Goal: Task Accomplishment & Management: Complete application form

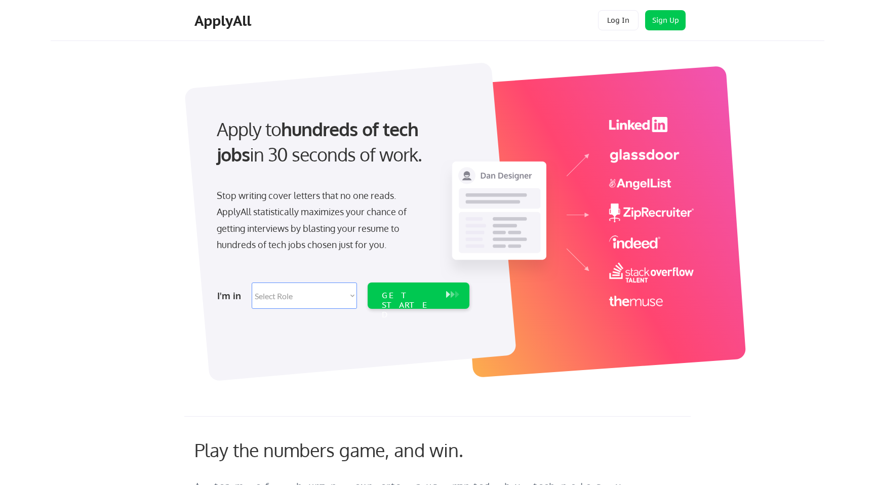
click at [307, 287] on select "Select Role Software Engineering Product Management Customer Success Sales UI/U…" at bounding box center [304, 295] width 105 height 26
select select ""hr_recruiting""
click at [252, 282] on select "Select Role Software Engineering Product Management Customer Success Sales UI/U…" at bounding box center [304, 295] width 105 height 26
select select ""hr_recruiting""
click at [324, 303] on select "Select Role Software Engineering Product Management Customer Success Sales UI/U…" at bounding box center [304, 295] width 105 height 26
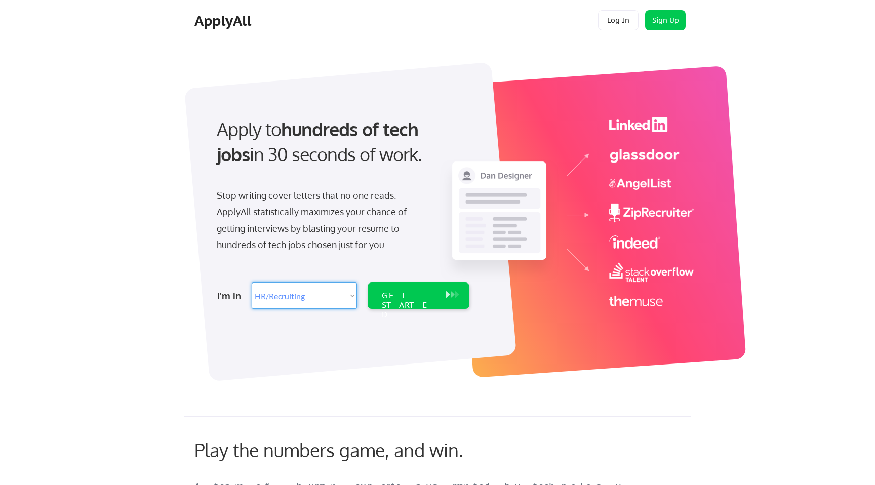
select select ""marketing___comms""
click at [252, 282] on select "Select Role Software Engineering Product Management Customer Success Sales UI/U…" at bounding box center [304, 295] width 105 height 26
select select ""marketing___comms""
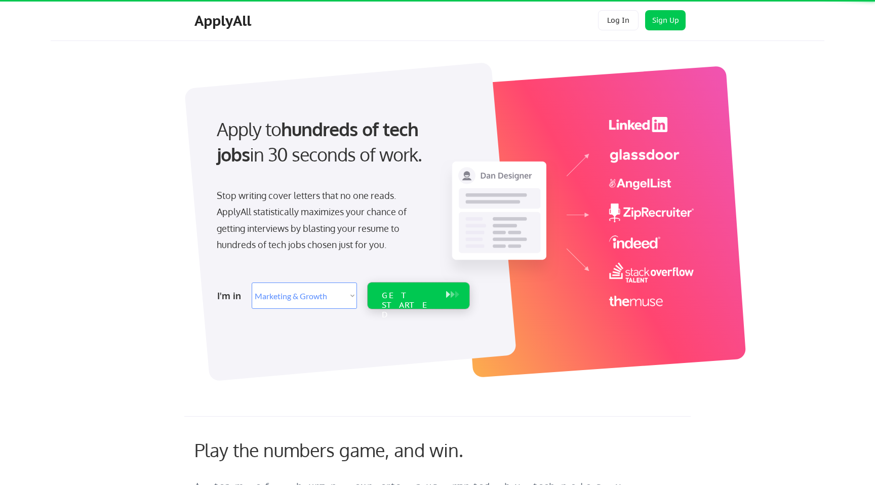
click at [397, 295] on div "GET STARTED" at bounding box center [409, 305] width 54 height 29
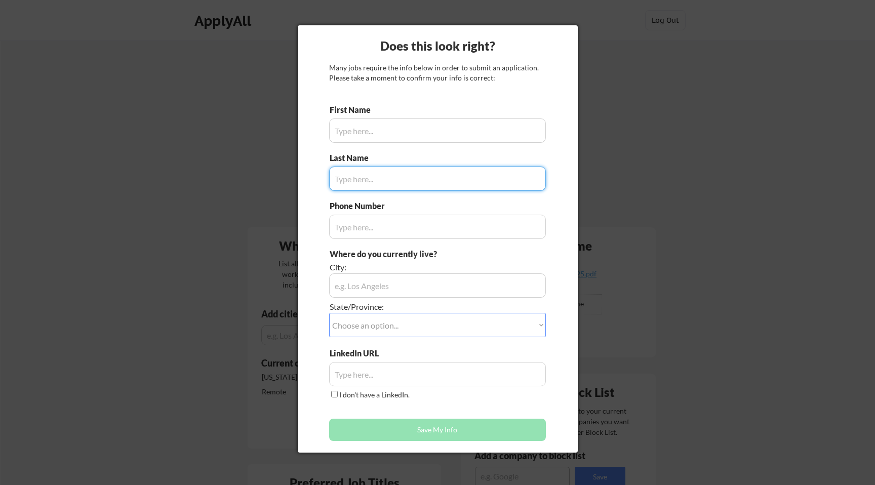
click at [409, 137] on input "input" at bounding box center [437, 130] width 217 height 24
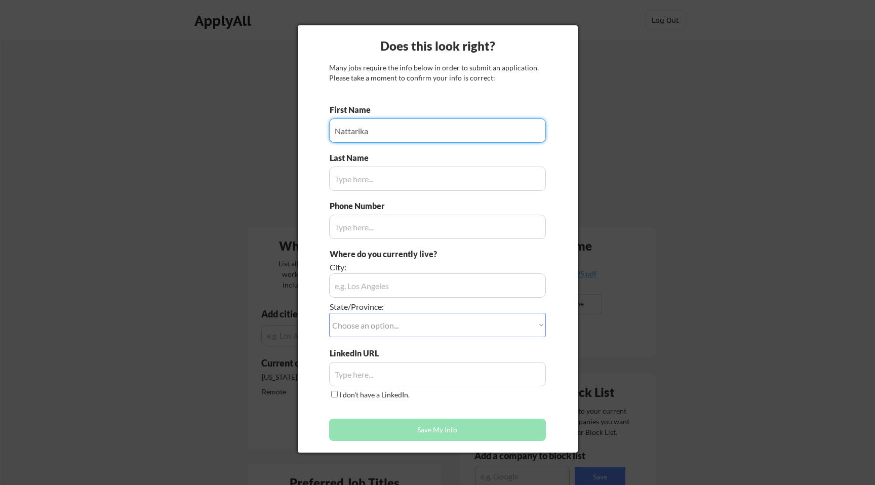
type input "Nattarika"
click at [362, 174] on input "input" at bounding box center [437, 179] width 217 height 24
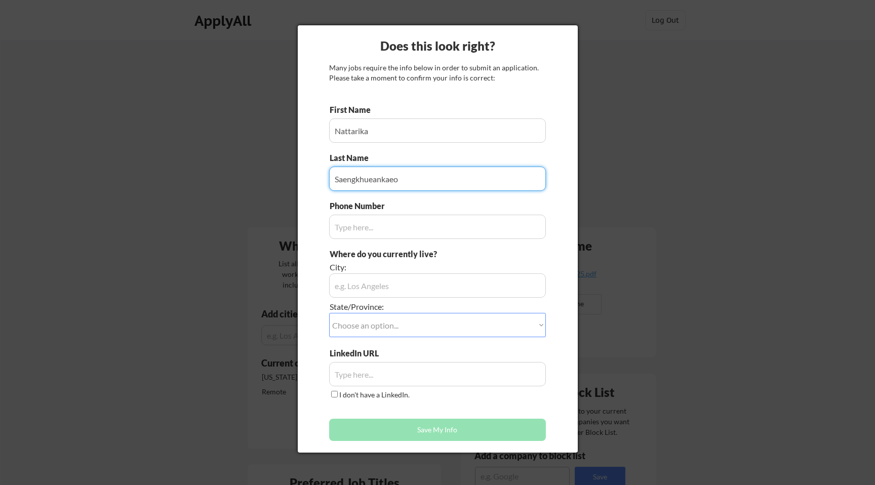
type input "Saengkhueankaeo"
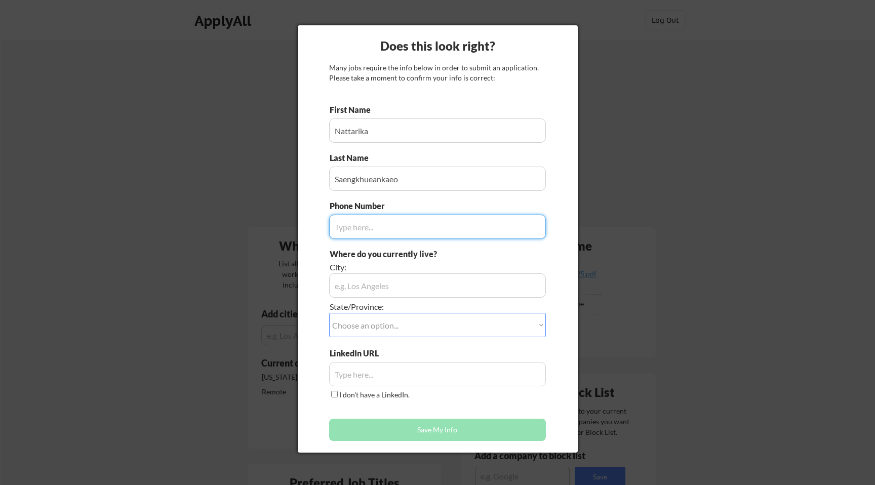
click at [348, 234] on input "input" at bounding box center [437, 227] width 217 height 24
type input "6318279815"
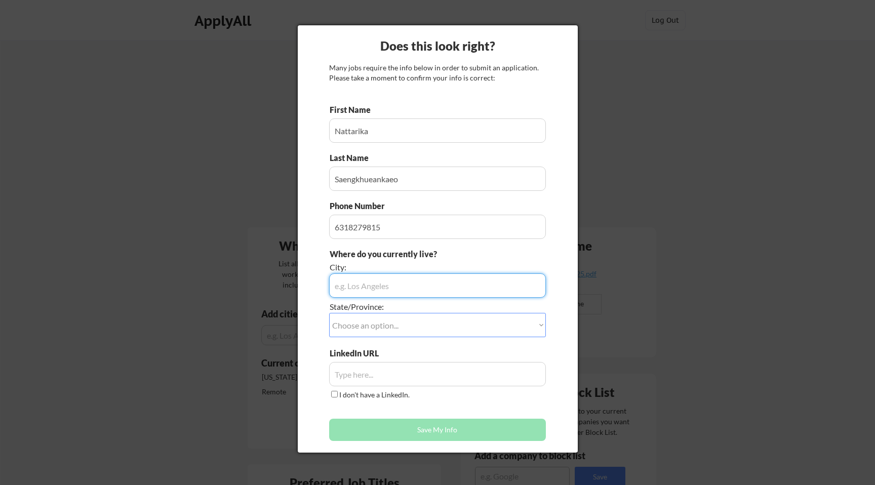
click at [361, 285] on input "input" at bounding box center [437, 285] width 217 height 24
type input "S"
type input "Saint James"
click at [420, 323] on select "Choose an option... Other/Not Applicable Alabama Alaska Alberta Arizona Arkansa…" at bounding box center [437, 325] width 217 height 24
select select ""New York""
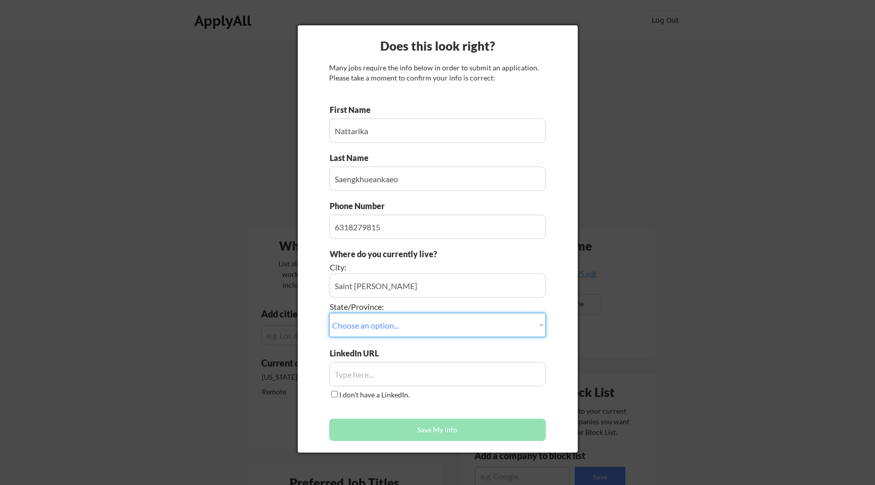
click at [329, 313] on select "Choose an option... Other/Not Applicable Alabama Alaska Alberta Arizona Arkansa…" at bounding box center [437, 325] width 217 height 24
click at [393, 374] on input "input" at bounding box center [437, 374] width 217 height 24
paste input "www.linkedin.com/in/nattarika-saengkhueankaeo"
type input "www.linkedin.com/in/nattarika-saengkhueankaeo"
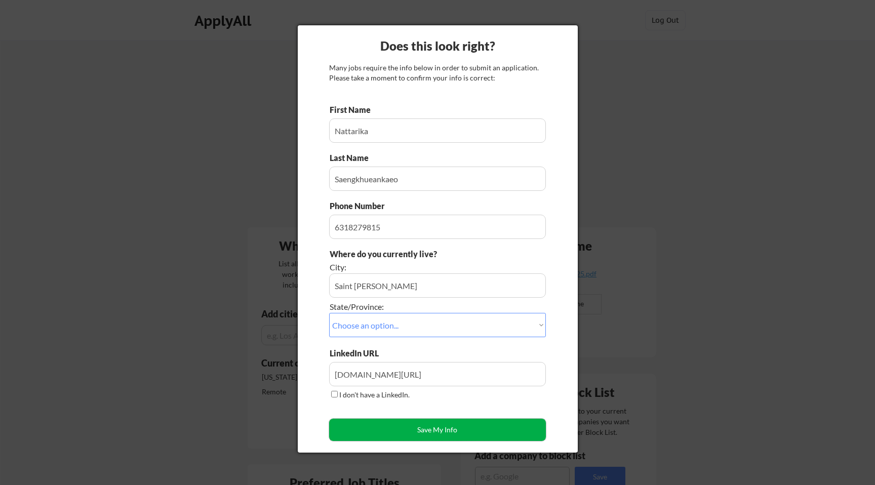
click at [392, 429] on button "Save My Info" at bounding box center [437, 430] width 217 height 22
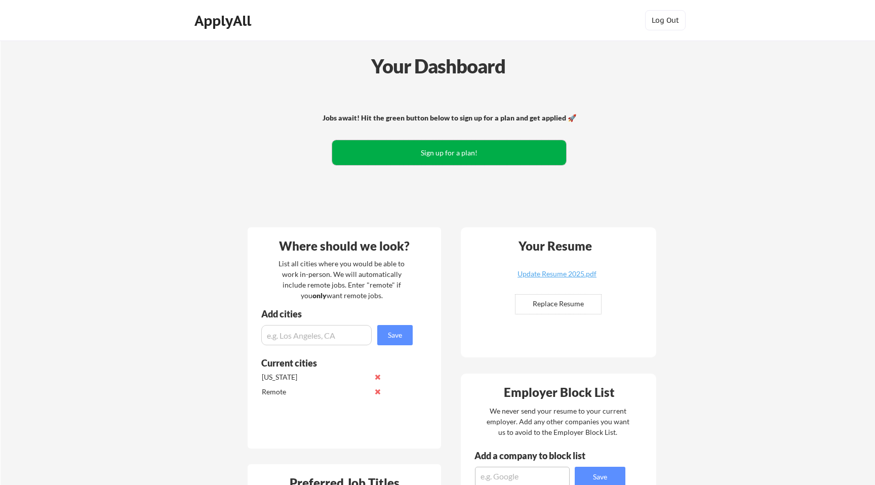
click at [479, 156] on button "Sign up for a plan!" at bounding box center [449, 152] width 234 height 25
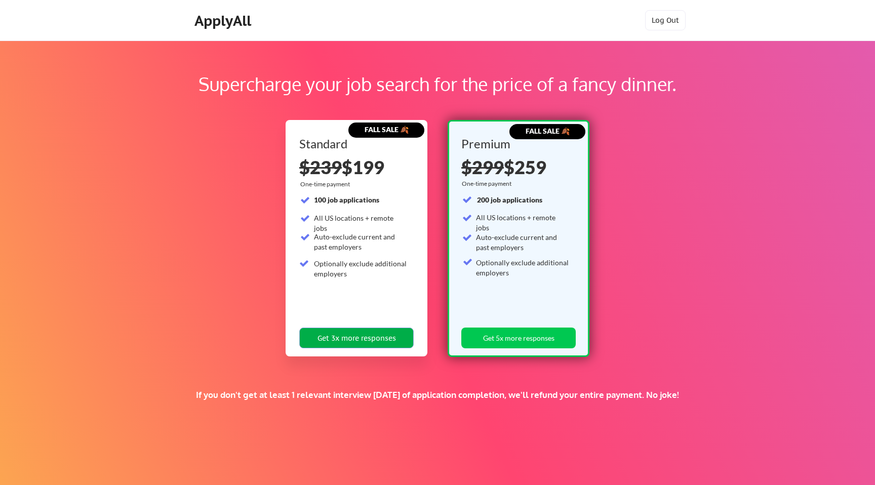
click at [384, 334] on button "Get 3x more responses" at bounding box center [356, 337] width 114 height 21
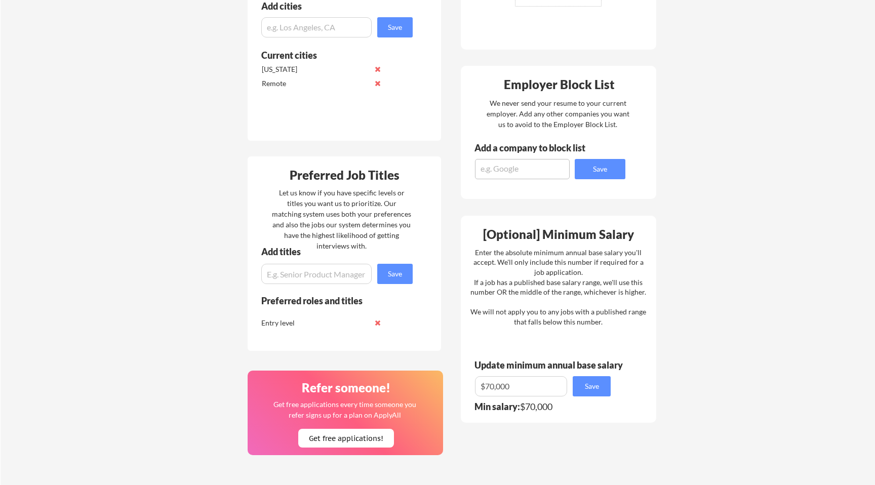
scroll to position [345, 0]
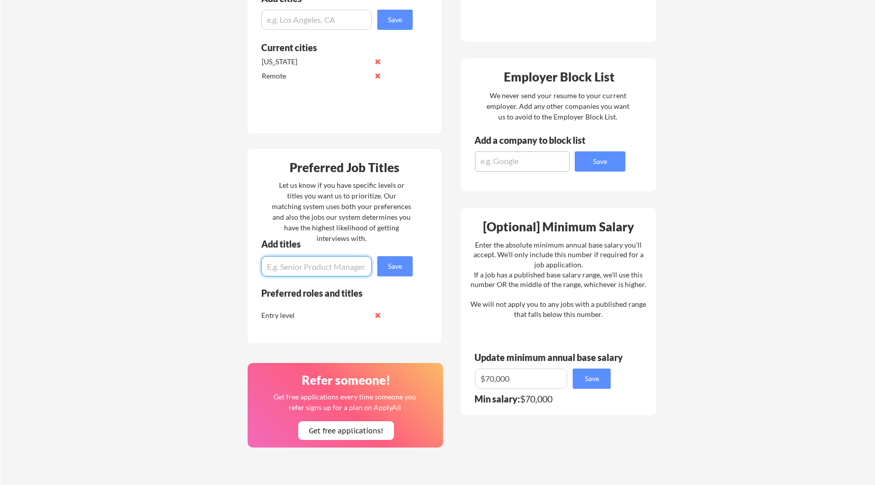
click at [329, 270] on input "input" at bounding box center [316, 266] width 110 height 20
type input "talent acquisition"
click at [390, 267] on button "Save" at bounding box center [394, 266] width 35 height 20
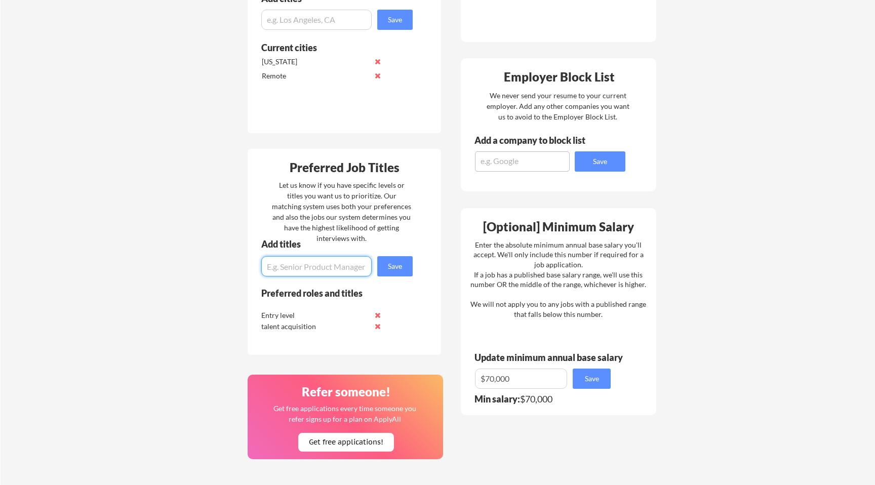
click at [323, 260] on input "input" at bounding box center [316, 266] width 110 height 20
click at [304, 265] on input "input" at bounding box center [316, 266] width 110 height 20
type input "onboarding hiring"
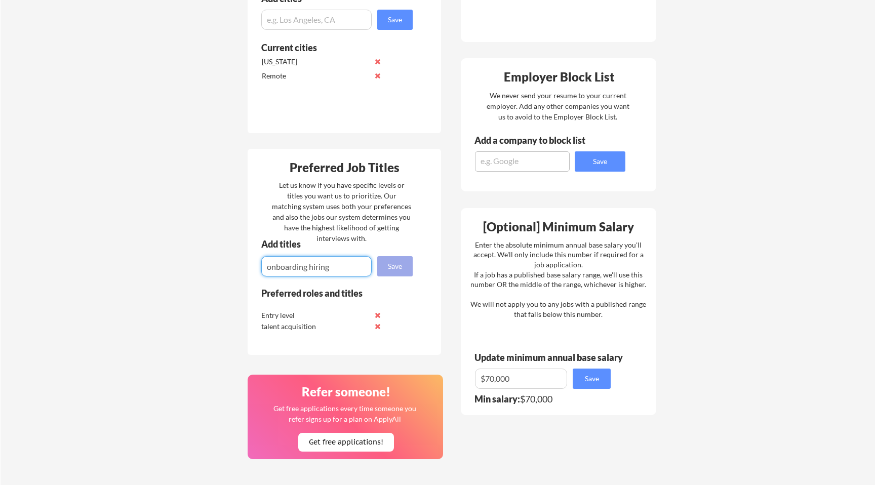
click at [391, 262] on button "Save" at bounding box center [394, 266] width 35 height 20
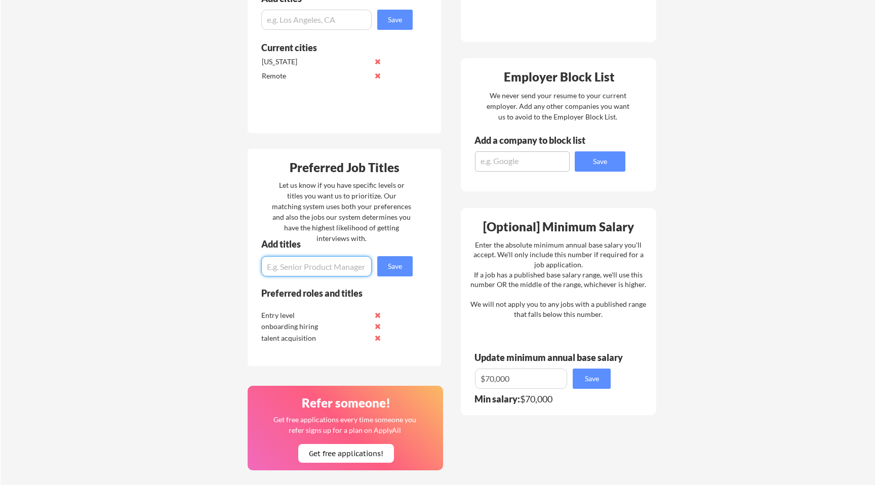
click at [333, 271] on input "input" at bounding box center [316, 266] width 110 height 20
type input "marketing entry level"
click at [405, 269] on button "Save" at bounding box center [394, 266] width 35 height 20
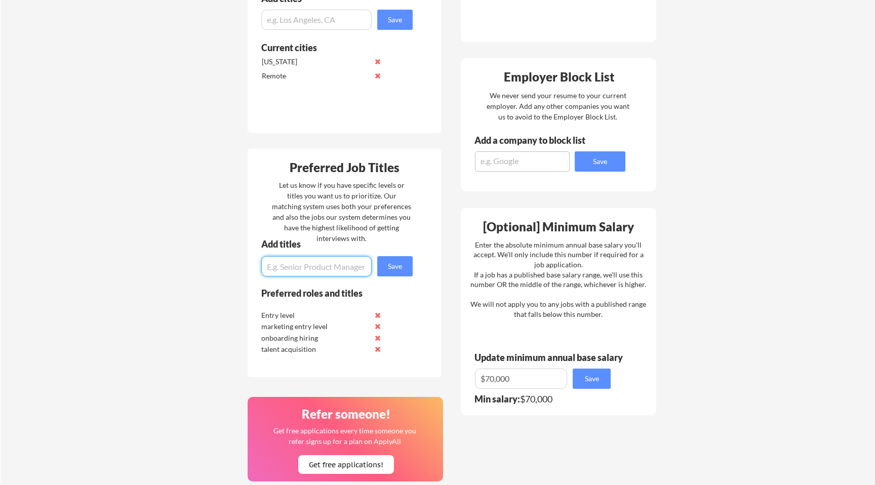
click at [339, 264] on input "input" at bounding box center [316, 266] width 110 height 20
click at [493, 380] on input "input" at bounding box center [521, 378] width 92 height 20
click at [565, 381] on input "input" at bounding box center [521, 378] width 92 height 20
type input "$75,000"
click at [585, 381] on button "Save" at bounding box center [591, 378] width 38 height 20
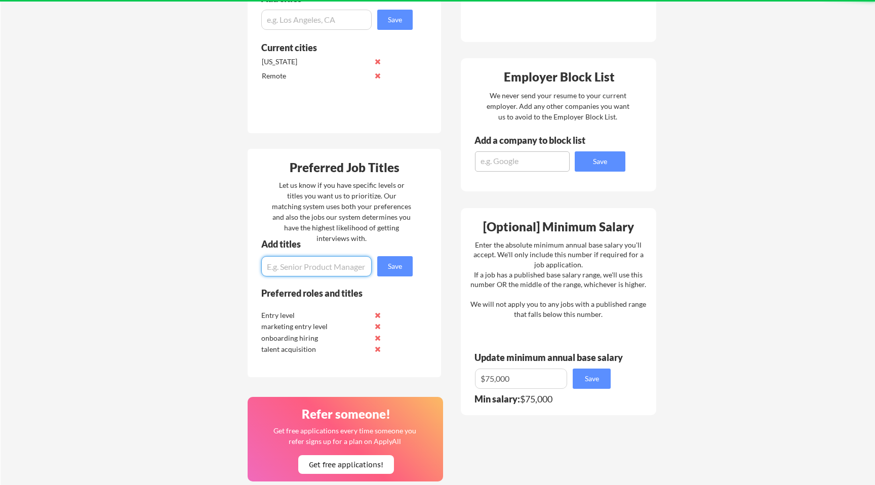
click at [303, 268] on input "input" at bounding box center [316, 266] width 110 height 20
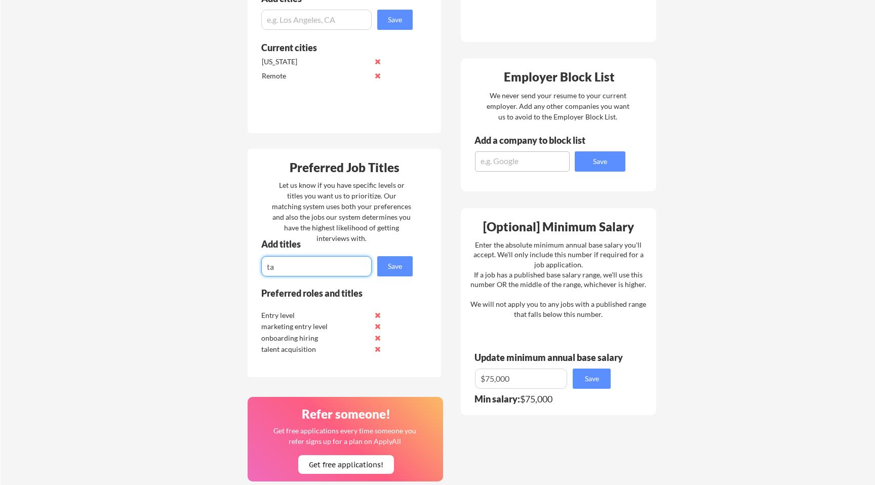
type input "t"
type input "training center"
click at [398, 263] on button "Save" at bounding box center [394, 266] width 35 height 20
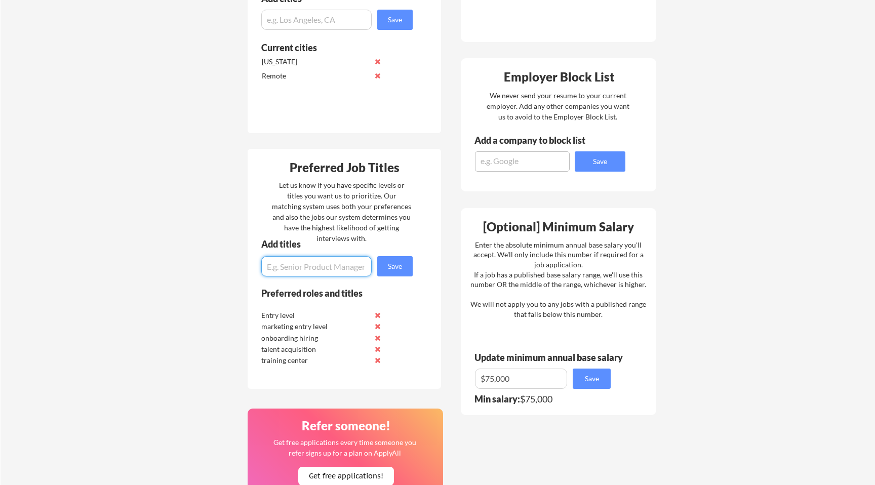
click at [343, 270] on input "input" at bounding box center [316, 266] width 110 height 20
type input "remote"
click at [398, 270] on button "Save" at bounding box center [394, 266] width 35 height 20
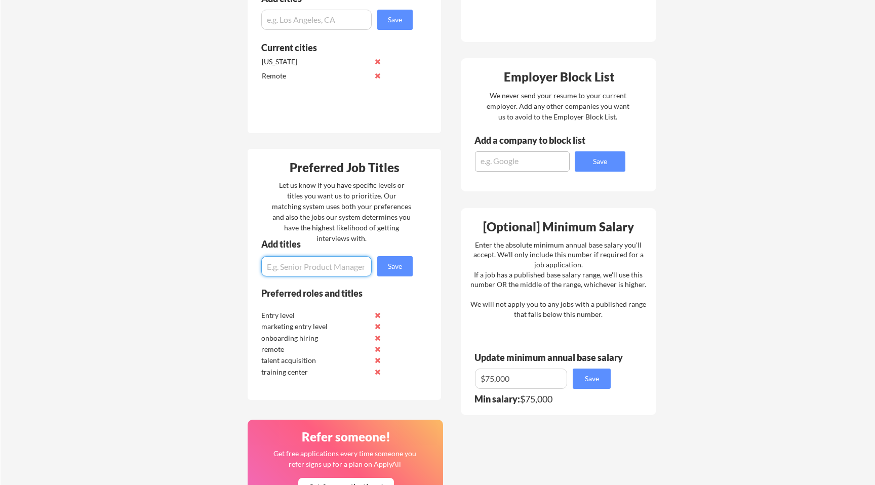
click at [340, 276] on input "input" at bounding box center [316, 266] width 110 height 20
type input "data analytic"
click at [394, 261] on button "Save" at bounding box center [394, 266] width 35 height 20
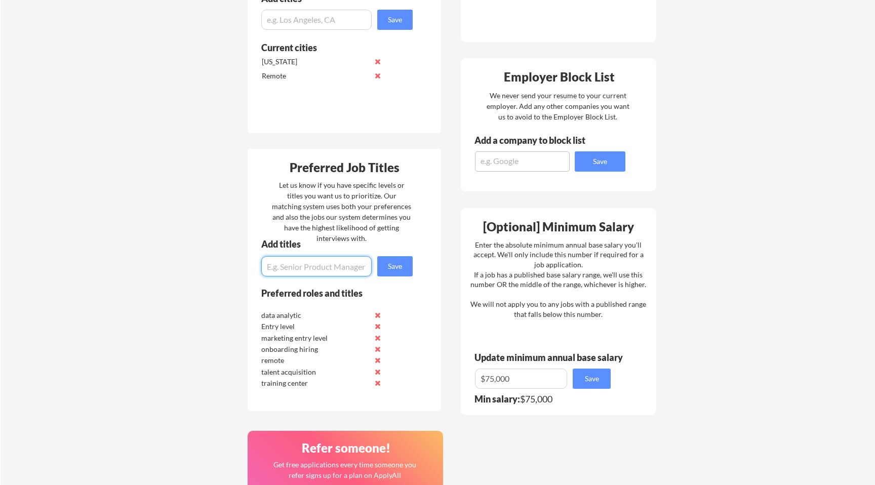
click at [349, 267] on input "input" at bounding box center [316, 266] width 110 height 20
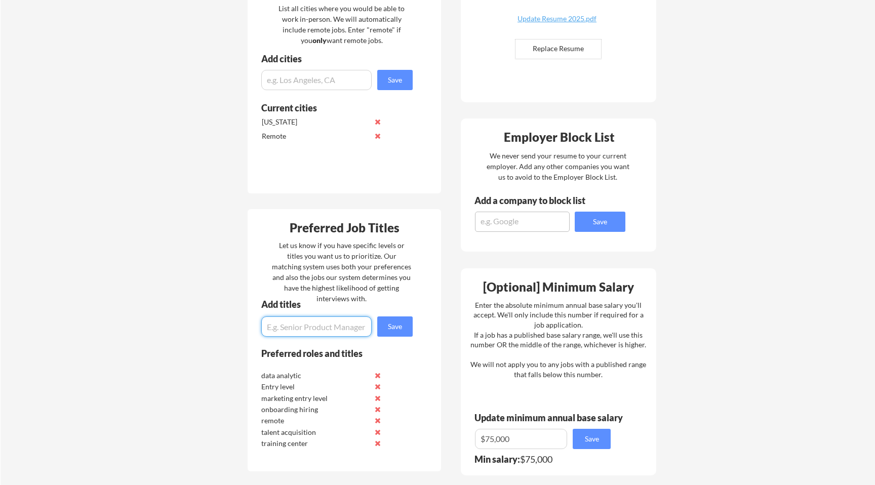
scroll to position [287, 0]
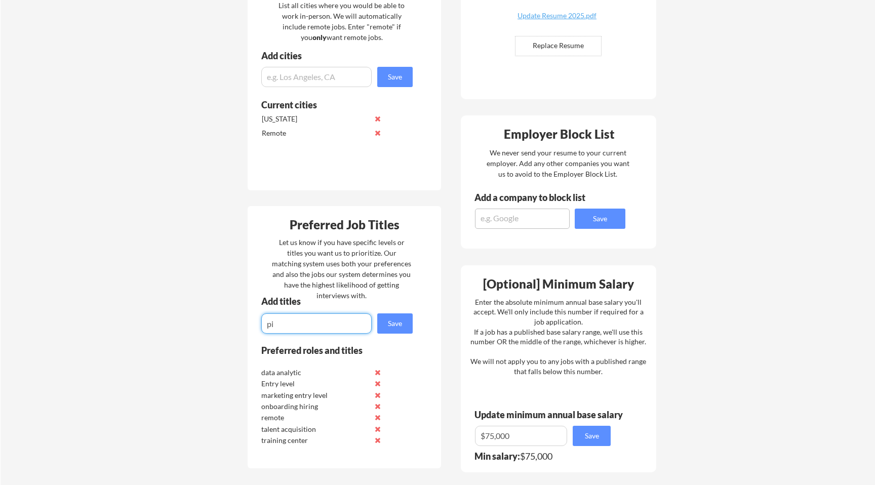
type input "p"
type input "inventory"
click at [397, 323] on button "Save" at bounding box center [394, 323] width 35 height 20
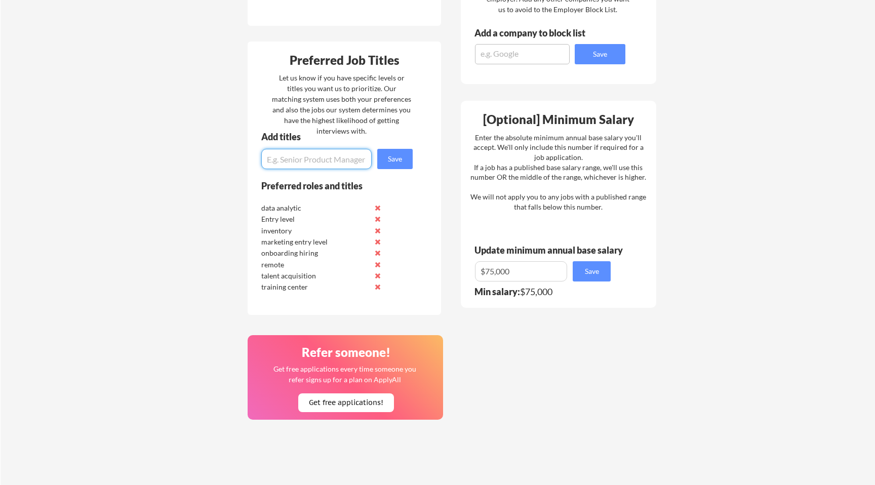
scroll to position [0, 0]
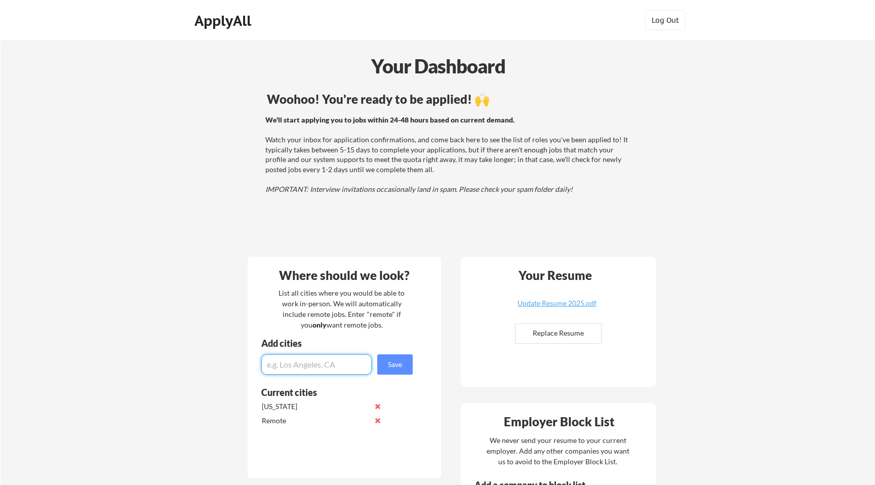
click at [319, 364] on input "input" at bounding box center [316, 364] width 110 height 20
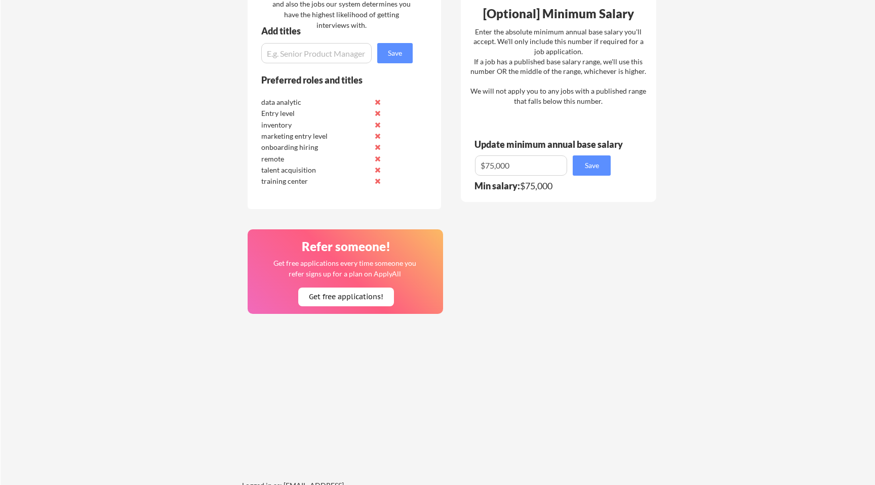
scroll to position [558, 0]
click at [317, 47] on input "input" at bounding box center [316, 53] width 110 height 20
type input "t"
type input "medical billing"
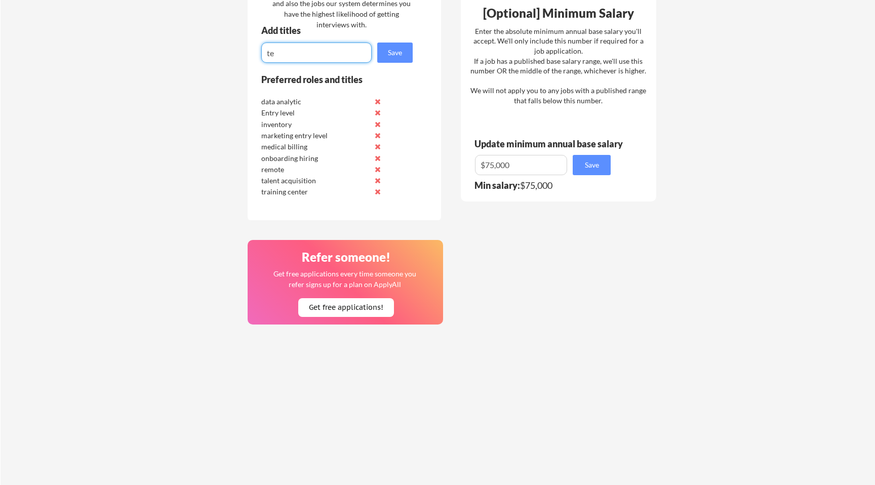
type input "t"
type input "noncode tech job"
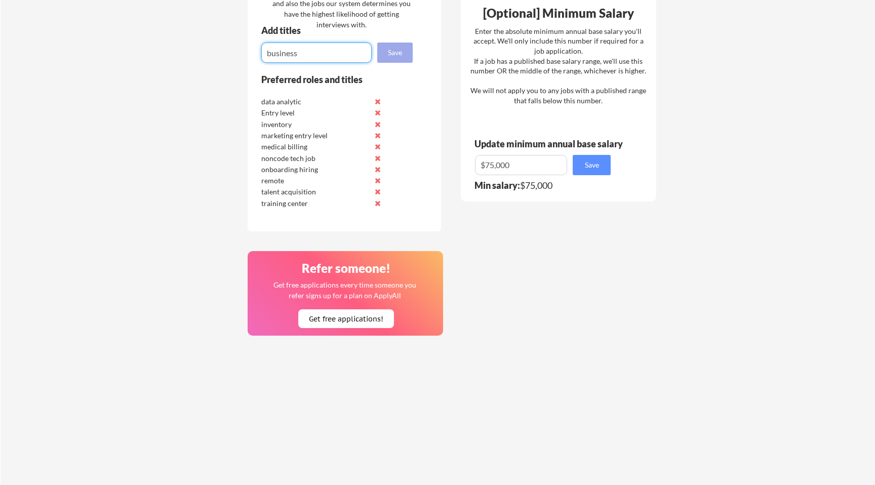
type input "business"
click at [391, 46] on button "Save" at bounding box center [394, 53] width 35 height 20
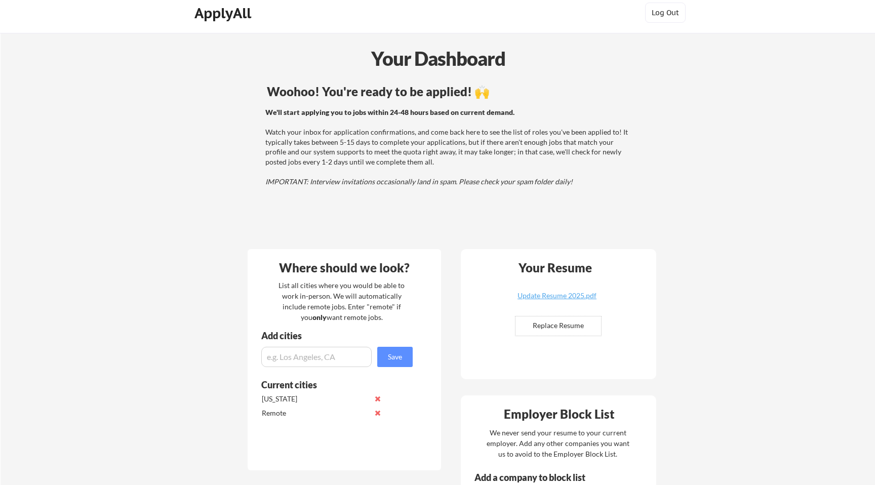
scroll to position [0, 0]
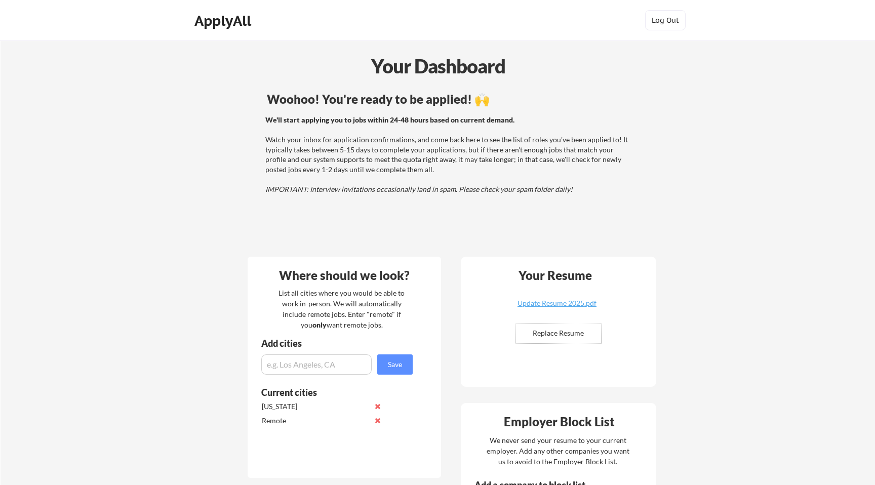
click at [240, 7] on div "ApplyAll Log In Sign Up Log Out" at bounding box center [437, 20] width 875 height 41
click at [239, 17] on div "ApplyAll" at bounding box center [224, 20] width 60 height 17
click at [323, 355] on input "input" at bounding box center [316, 364] width 110 height 20
type input "[US_STATE]"
type input "[GEOGRAPHIC_DATA]"
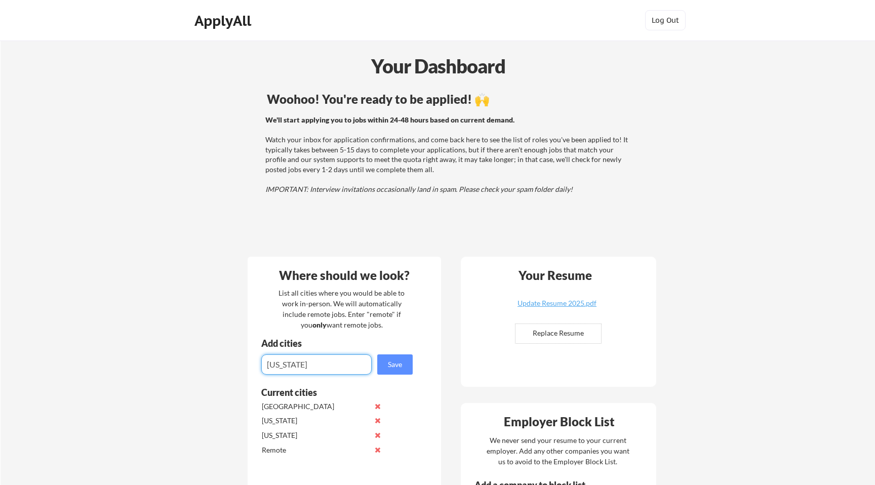
type input "[US_STATE]"
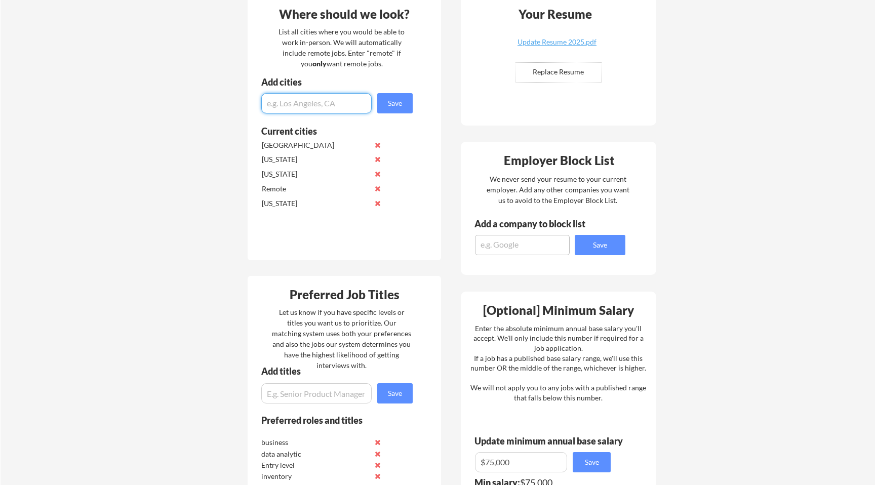
scroll to position [352, 0]
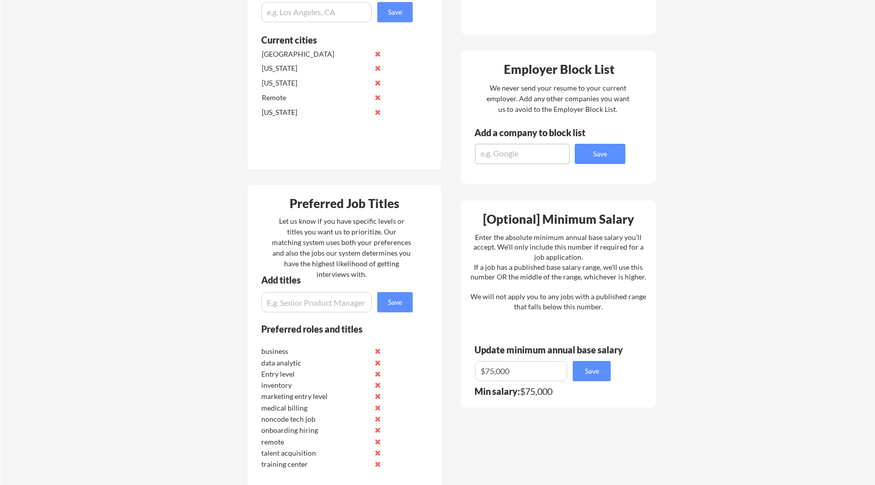
click at [767, 240] on div "Your Dashboard Woohoo! You're ready to be applied! 🙌 We'll start applying you t…" at bounding box center [438, 234] width 874 height 1093
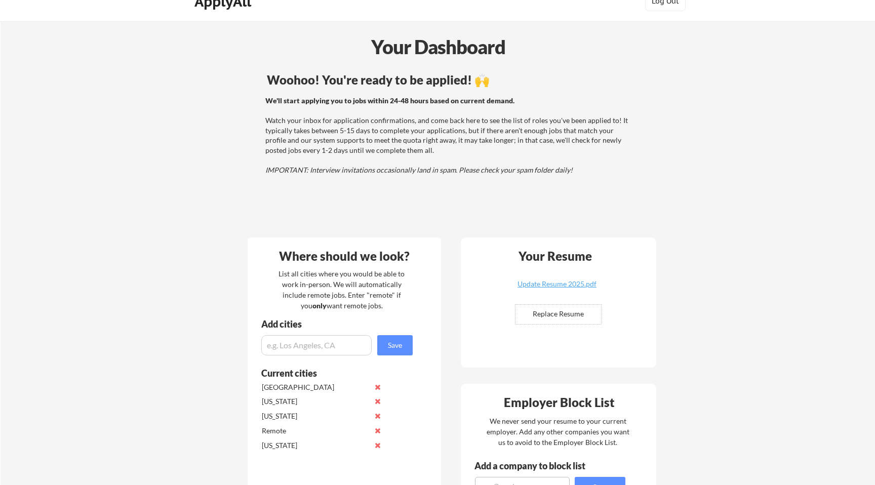
scroll to position [0, 0]
